Goal: Find specific page/section: Find specific page/section

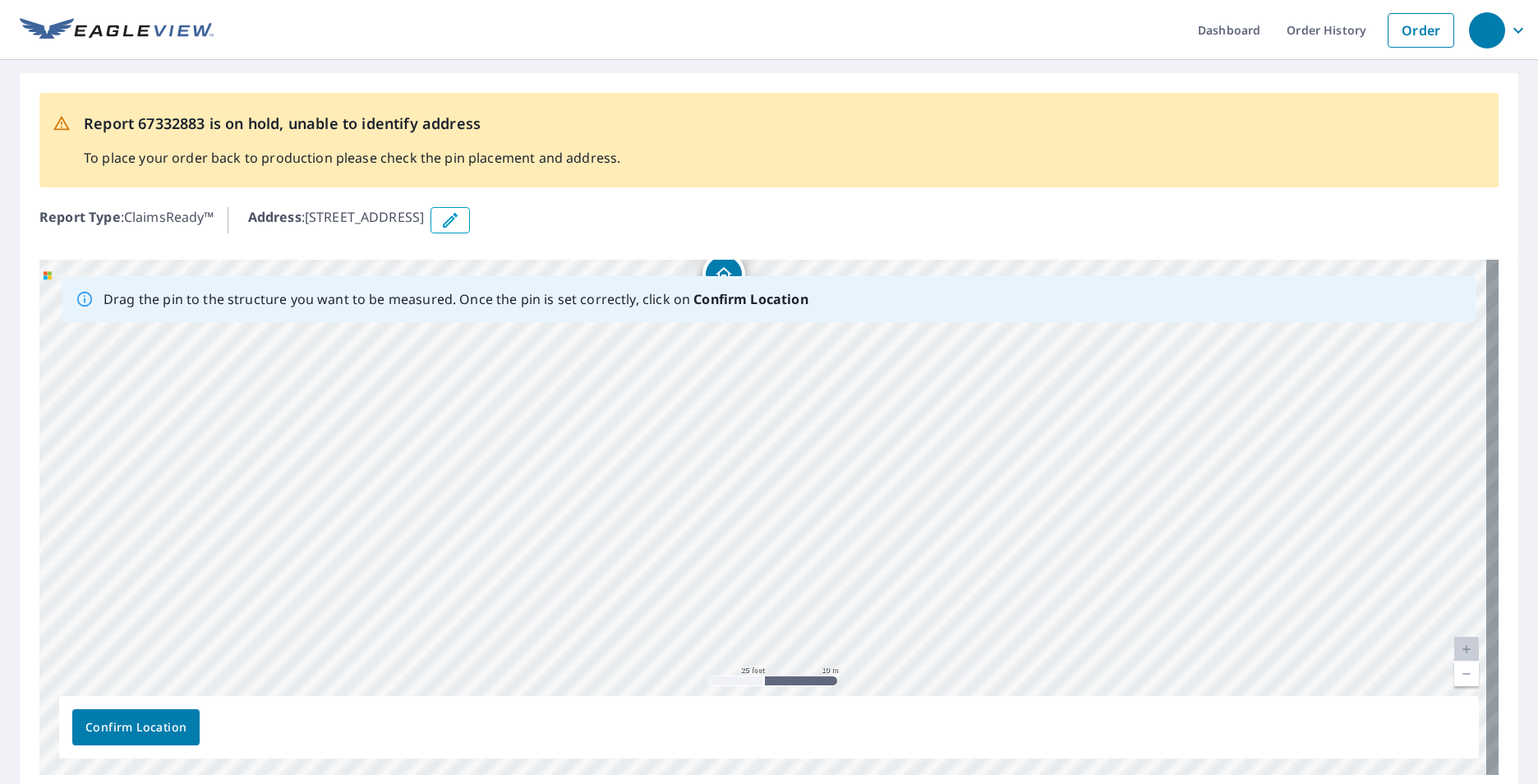
drag, startPoint x: 1128, startPoint y: 604, endPoint x: 1088, endPoint y: 394, distance: 213.8
click at [1088, 394] on div "150 N Oak St Lot 4 Valparaiso, NE 68065" at bounding box center [769, 517] width 1460 height 515
drag, startPoint x: 907, startPoint y: 441, endPoint x: 917, endPoint y: 499, distance: 58.9
click at [917, 499] on div "150 N Oak St Lot 4 Valparaiso, NE 68065" at bounding box center [769, 517] width 1460 height 515
drag, startPoint x: 734, startPoint y: 337, endPoint x: 747, endPoint y: 567, distance: 230.4
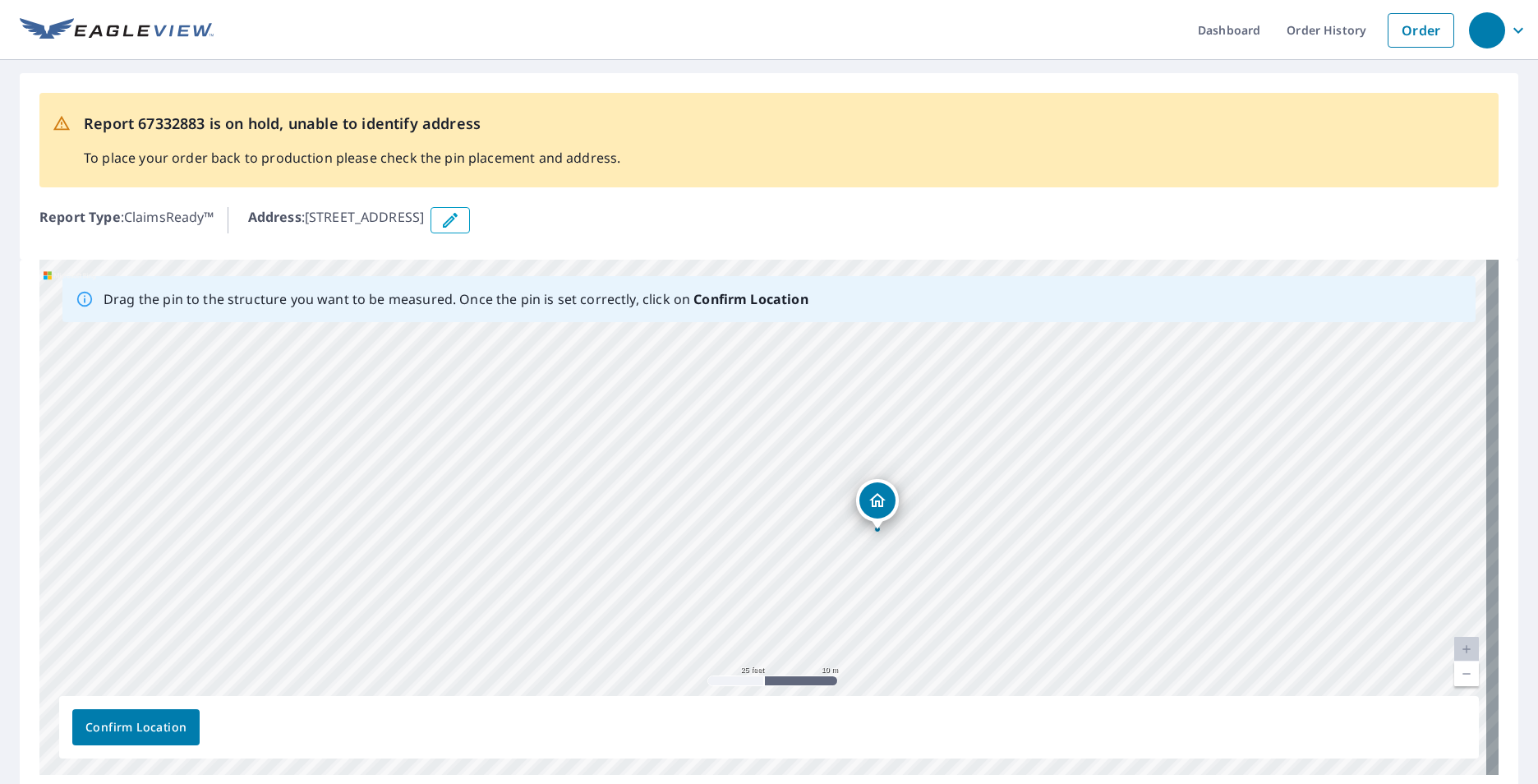
drag, startPoint x: 766, startPoint y: 488, endPoint x: 880, endPoint y: 503, distance: 115.0
click at [880, 503] on div "150 N Oak St Lot 4 Valparaiso, NE 68065" at bounding box center [769, 517] width 1460 height 515
click at [147, 732] on span "Confirm Location" at bounding box center [136, 727] width 101 height 21
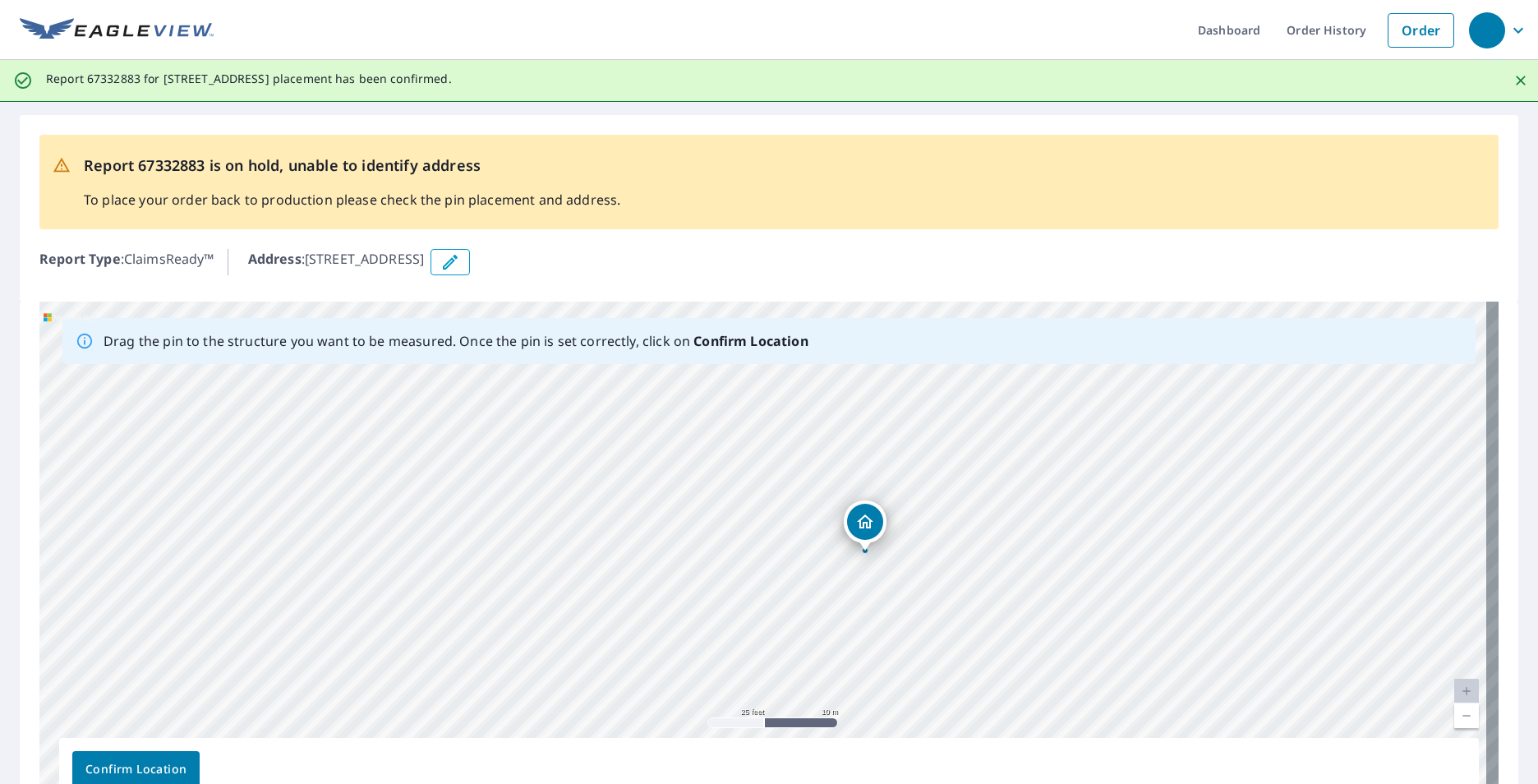
drag, startPoint x: 761, startPoint y: 527, endPoint x: 862, endPoint y: 522, distance: 101.1
click at [862, 522] on div "150 N Oak St Lot 4 Valparaiso, NE 68065" at bounding box center [769, 559] width 1460 height 515
click at [141, 769] on span "Confirm Location" at bounding box center [136, 769] width 101 height 21
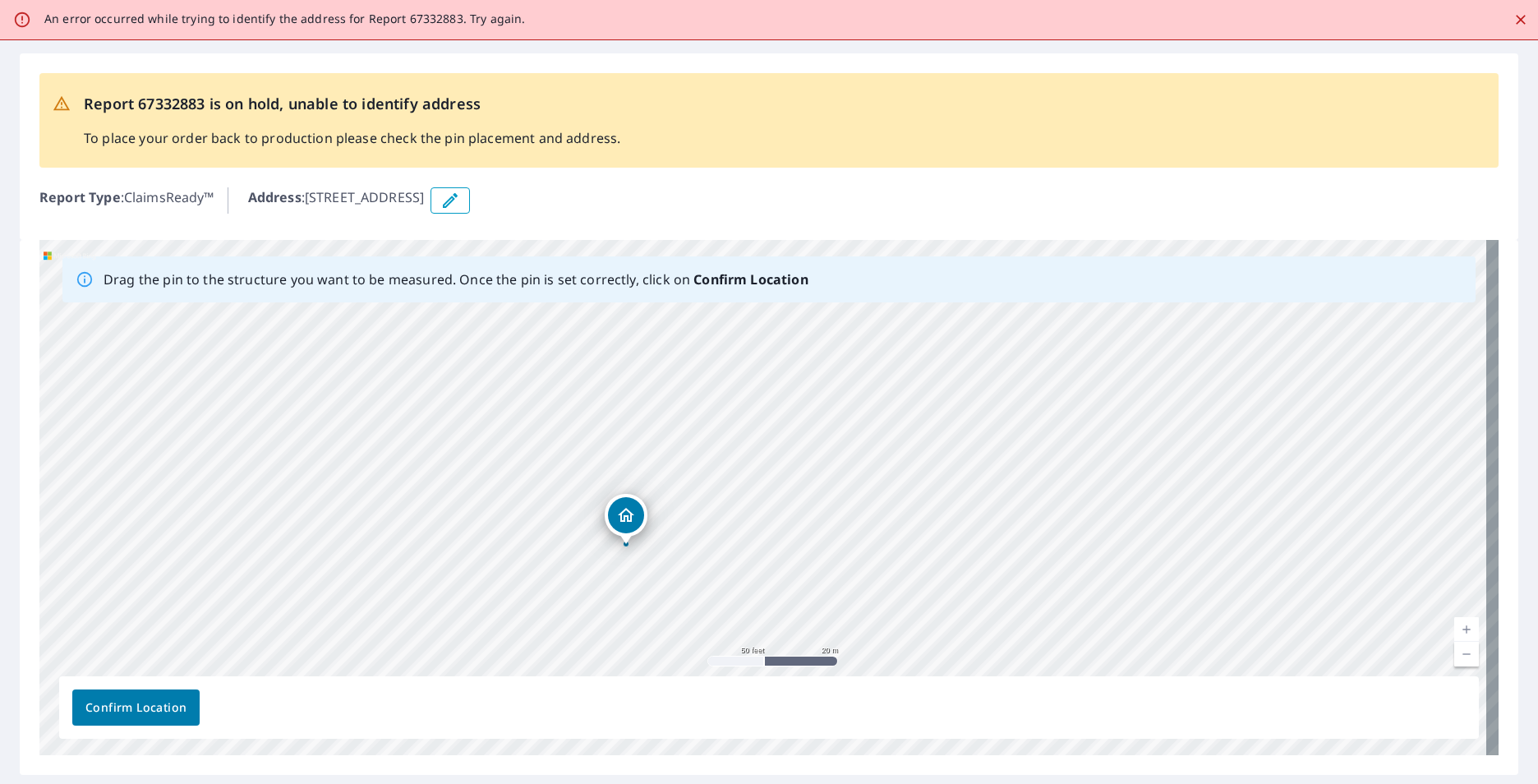
scroll to position [106, 0]
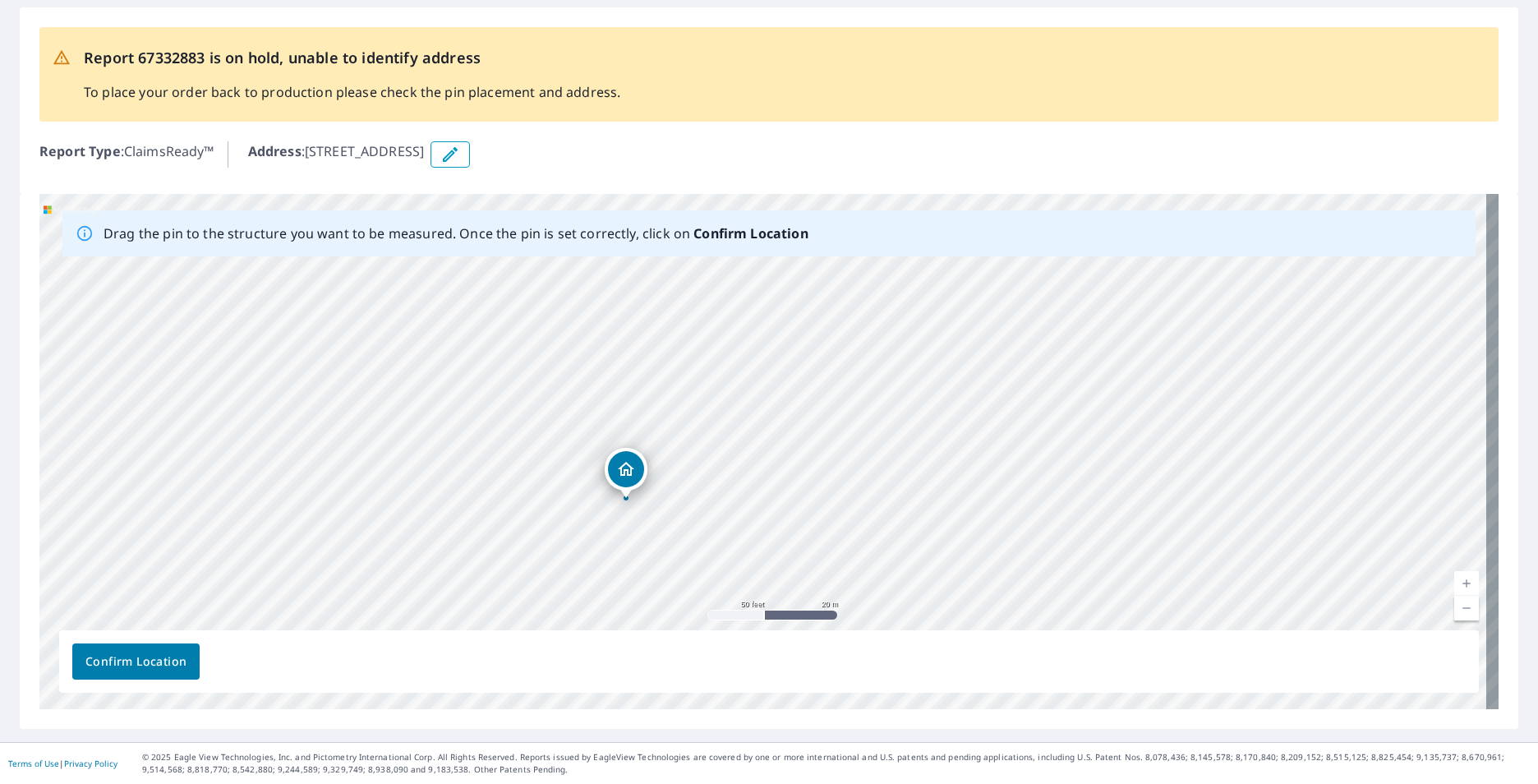
click at [629, 468] on icon "Dropped pin, building 1, Residential property, 150 N Oak St Lot 4 Valparaiso, N…" at bounding box center [627, 469] width 20 height 20
click at [629, 468] on div "150 N Oak St Lot 4 Valparaiso, NE 68065" at bounding box center [769, 451] width 1460 height 515
click at [149, 661] on span "Confirm Location" at bounding box center [136, 661] width 101 height 21
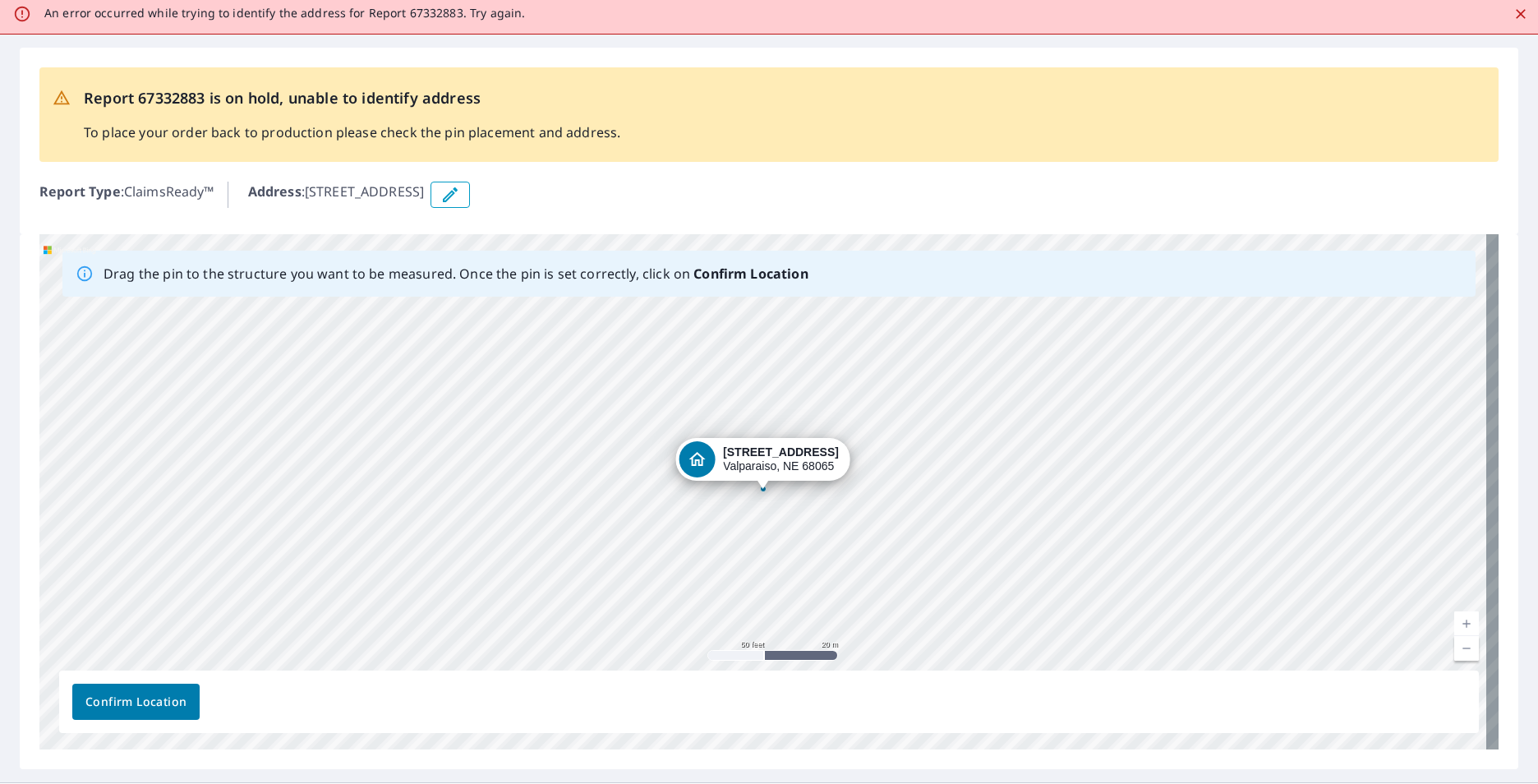
scroll to position [0, 0]
